Goal: Information Seeking & Learning: Understand process/instructions

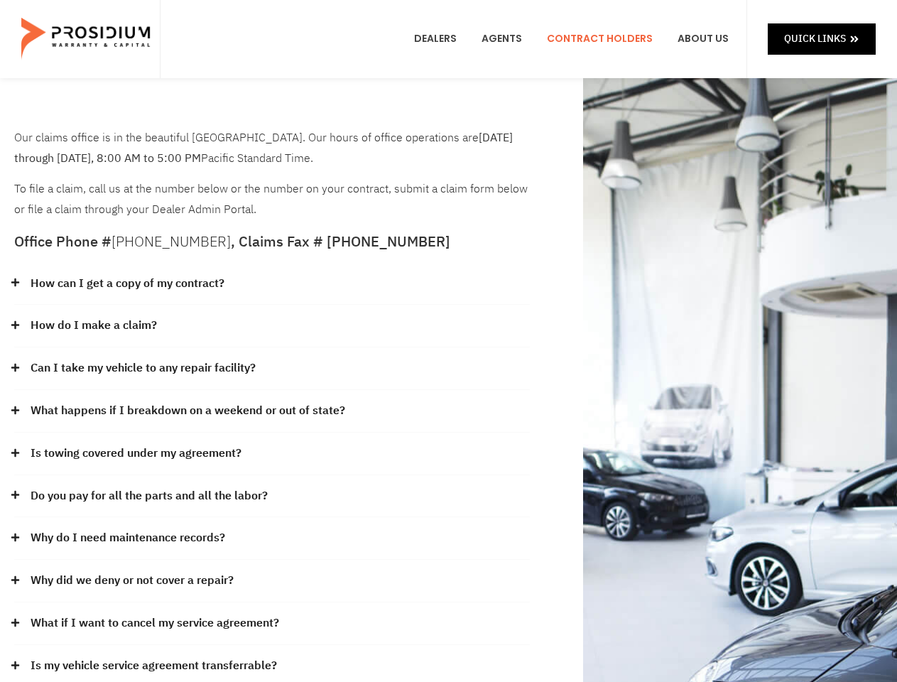
click at [448, 341] on div "How do I make a claim?" at bounding box center [272, 326] width 516 height 43
click at [272, 284] on div "How can I get a copy of my contract?" at bounding box center [272, 284] width 516 height 43
click at [126, 283] on link "How can I get a copy of my contract?" at bounding box center [128, 283] width 194 height 21
click at [272, 326] on div "How do I make a claim?" at bounding box center [272, 326] width 516 height 43
click at [93, 325] on link "How do I make a claim?" at bounding box center [94, 325] width 126 height 21
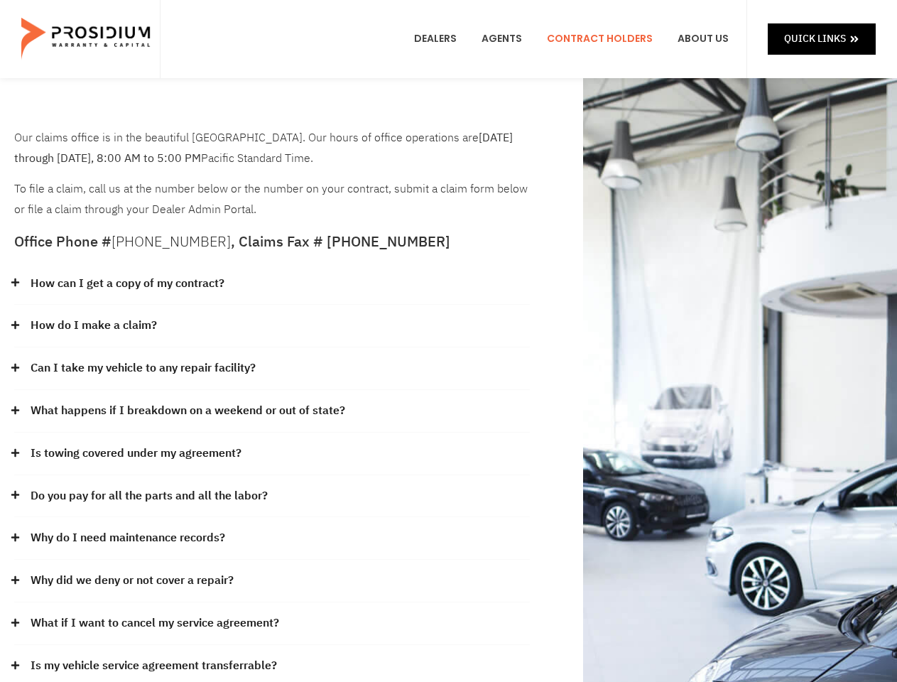
click at [272, 369] on div "Can I take my vehicle to any repair facility?" at bounding box center [272, 368] width 516 height 43
click at [143, 368] on link "Can I take my vehicle to any repair facility?" at bounding box center [143, 368] width 225 height 21
click at [272, 411] on link "What happens if I breakdown on a weekend or out of state?" at bounding box center [188, 411] width 315 height 21
click at [186, 410] on link "What happens if I breakdown on a weekend or out of state?" at bounding box center [188, 411] width 315 height 21
click at [272, 454] on div "Is towing covered under my agreement?" at bounding box center [272, 453] width 516 height 43
